Goal: Find contact information: Find contact information

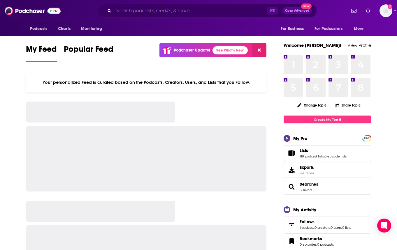
click at [214, 14] on input "Search podcasts, credits, & more..." at bounding box center [190, 10] width 153 height 9
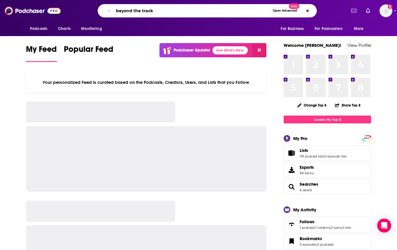
type input "beyond the track"
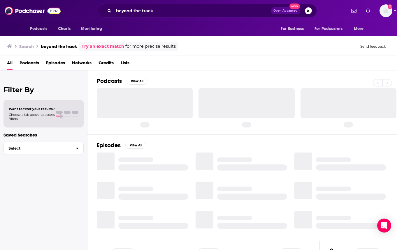
click at [385, 13] on img "Logged in as NicolaLynch" at bounding box center [385, 10] width 13 height 13
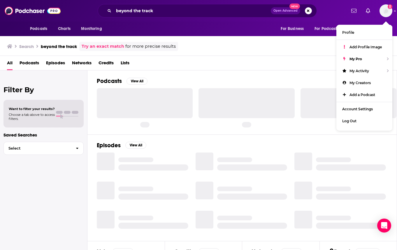
click at [241, 41] on div "Search beyond the track Try an exact match for more precise results Send feedba…" at bounding box center [198, 45] width 397 height 21
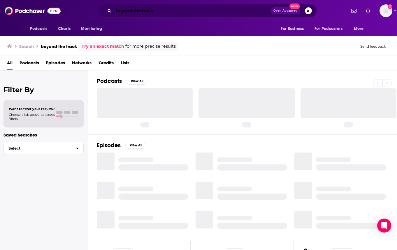
click at [190, 13] on input "beyond the track" at bounding box center [192, 10] width 157 height 9
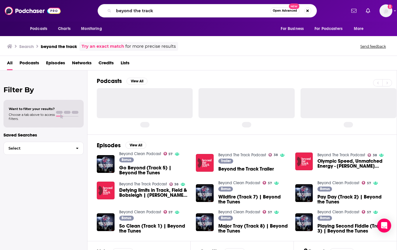
click at [206, 161] on img "Beyond the Track Trailer" at bounding box center [205, 163] width 18 height 18
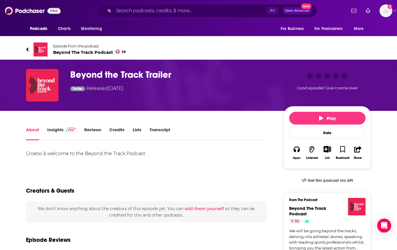
click at [60, 133] on link "Insights" at bounding box center [61, 133] width 29 height 13
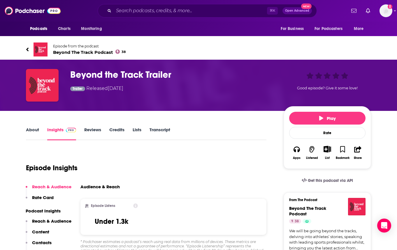
click at [97, 131] on link "Reviews" at bounding box center [92, 133] width 17 height 13
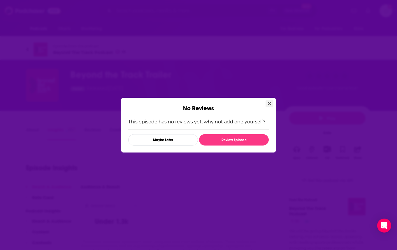
click at [268, 102] on icon "Close" at bounding box center [269, 103] width 3 height 5
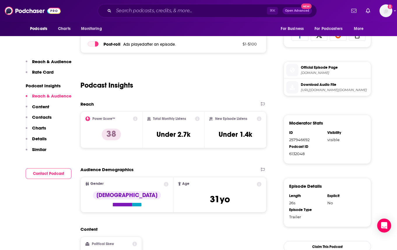
scroll to position [291, 0]
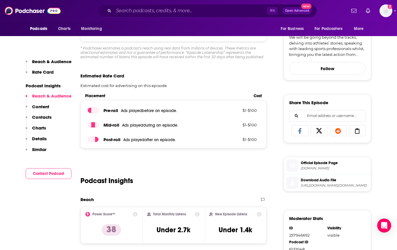
click at [50, 172] on button "Contact Podcast" at bounding box center [49, 173] width 46 height 11
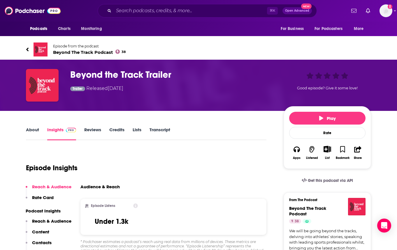
scroll to position [0, 0]
